Goal: Task Accomplishment & Management: Use online tool/utility

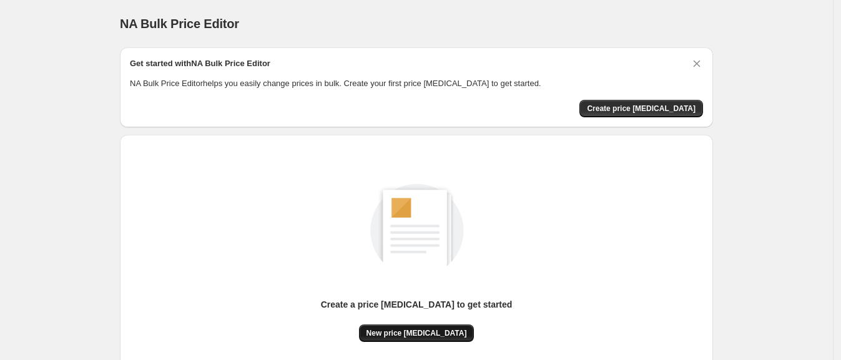
click at [442, 338] on button "New price change job" at bounding box center [416, 333] width 115 height 17
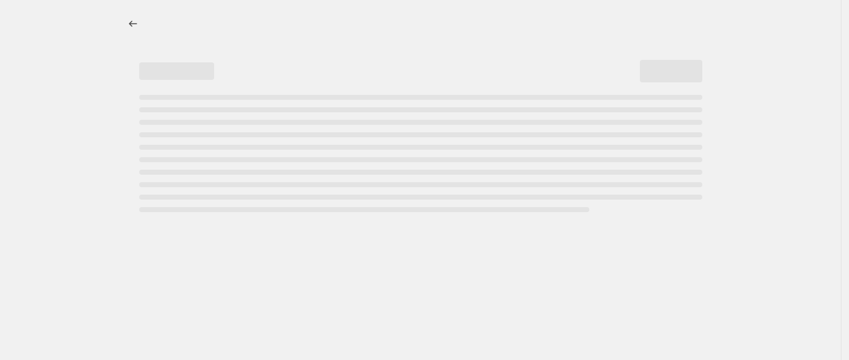
select select "percentage"
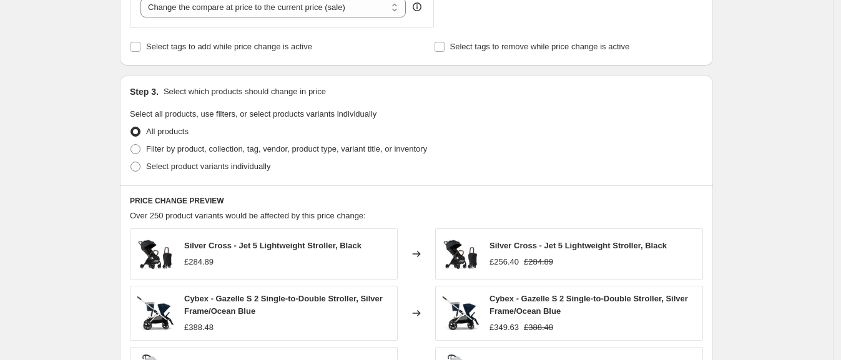
scroll to position [398, 0]
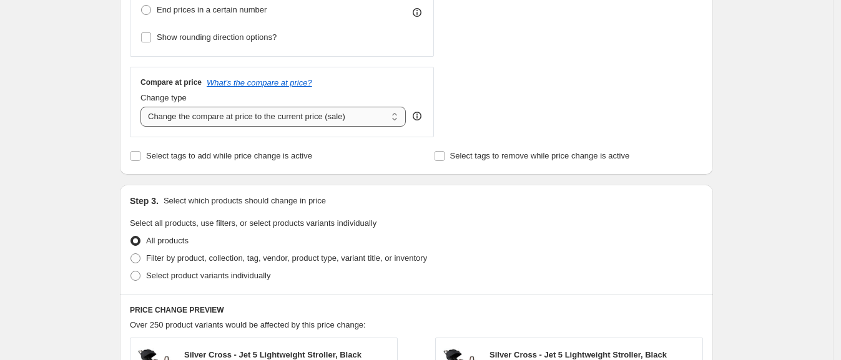
click at [233, 110] on select "Change the compare at price to the current price (sale) Change the compare at p…" at bounding box center [272, 117] width 265 height 20
select select "remove"
click at [144, 107] on select "Change the compare at price to the current price (sale) Change the compare at p…" at bounding box center [272, 117] width 265 height 20
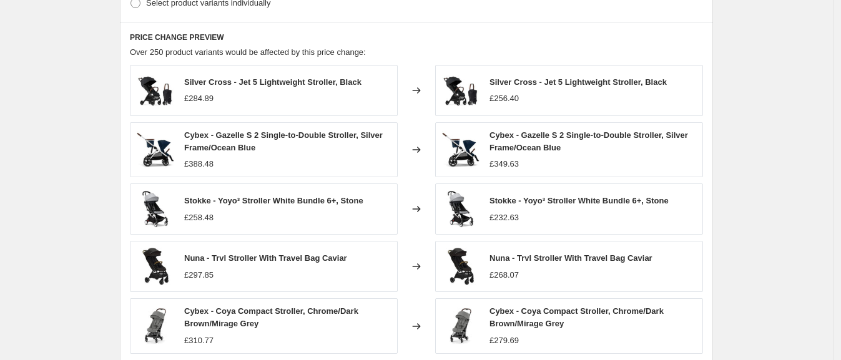
scroll to position [825, 0]
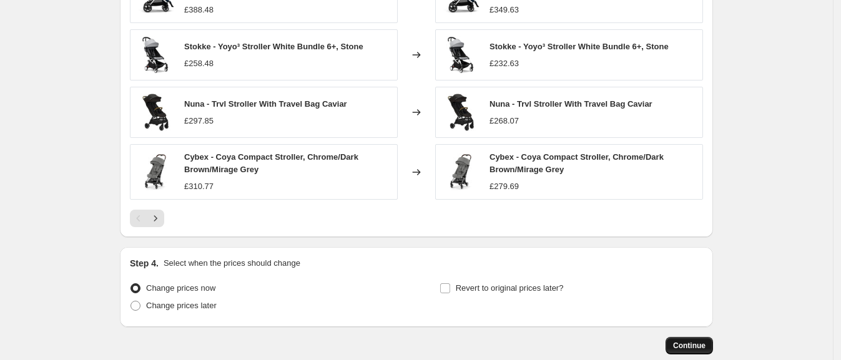
click at [683, 346] on span "Continue" at bounding box center [689, 346] width 32 height 10
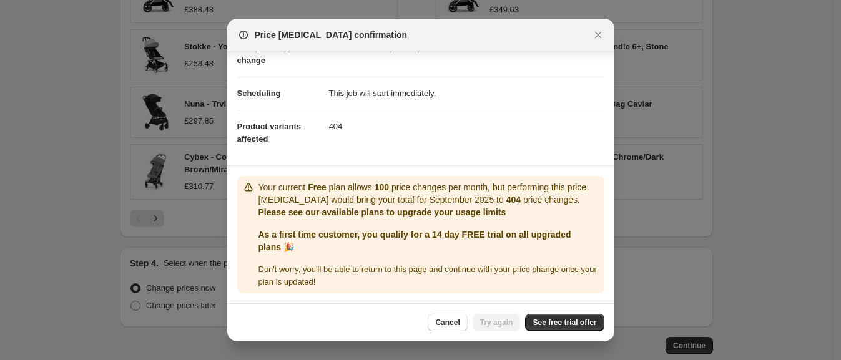
scroll to position [87, 0]
click at [540, 318] on span "See free trial offer" at bounding box center [565, 323] width 64 height 10
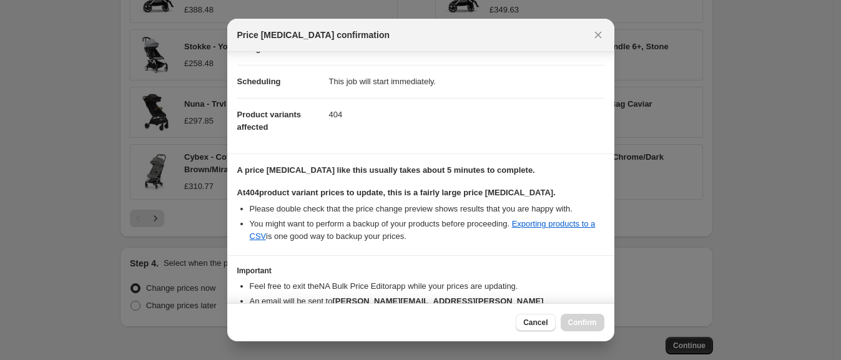
scroll to position [169, 0]
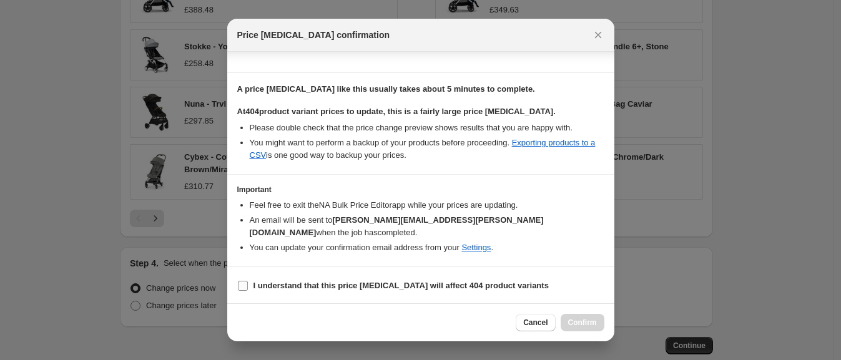
click at [423, 283] on b "I understand that this price change job will affect 404 product variants" at bounding box center [400, 285] width 295 height 9
click at [248, 283] on input "I understand that this price change job will affect 404 product variants" at bounding box center [243, 286] width 10 height 10
checkbox input "true"
click at [581, 329] on button "Confirm" at bounding box center [583, 322] width 44 height 17
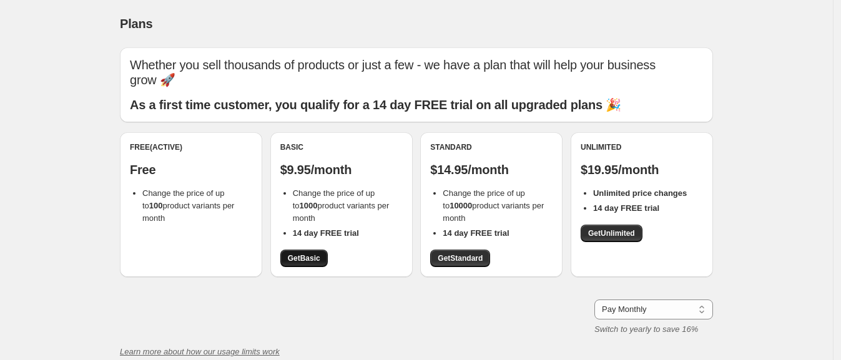
click at [316, 260] on span "Get Basic" at bounding box center [304, 258] width 32 height 10
